Goal: Navigation & Orientation: Go to known website

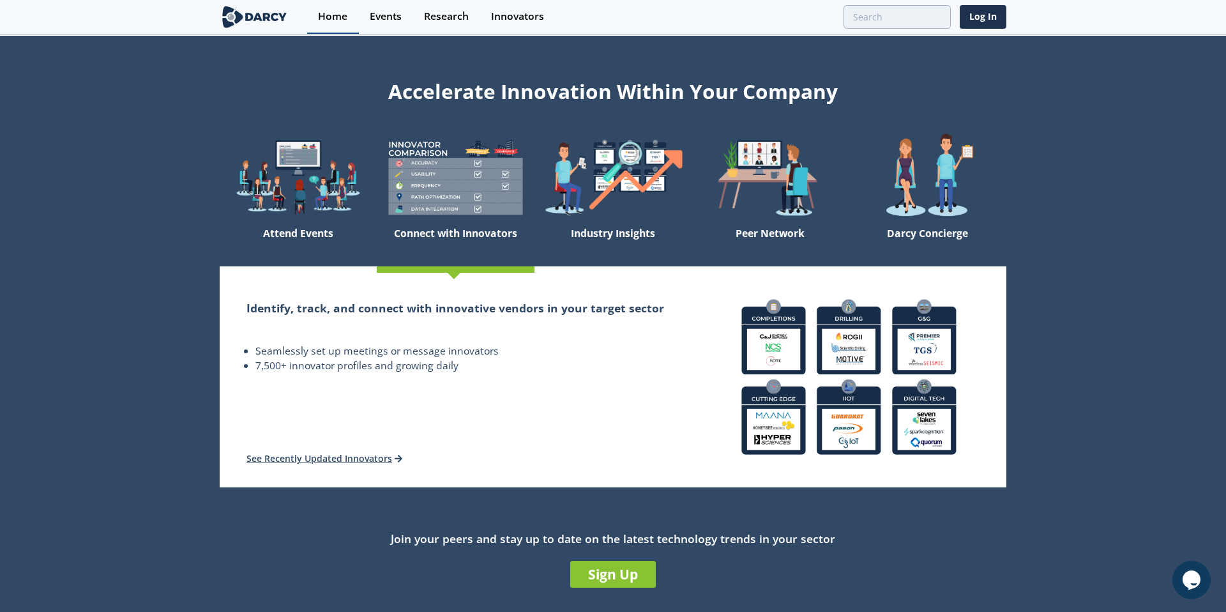
click at [320, 20] on div "Home" at bounding box center [332, 16] width 29 height 10
